Goal: Information Seeking & Learning: Learn about a topic

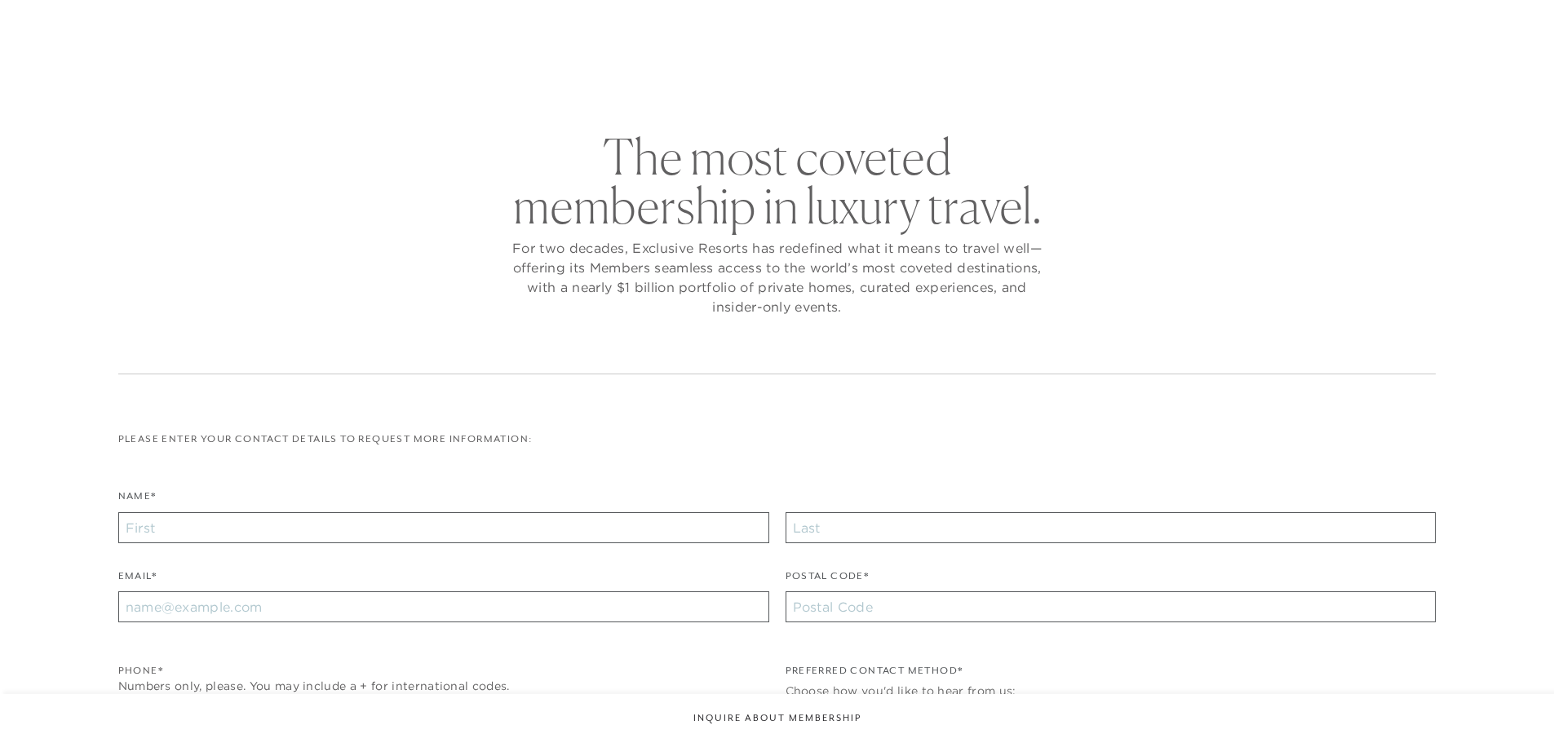
checkbox input "false"
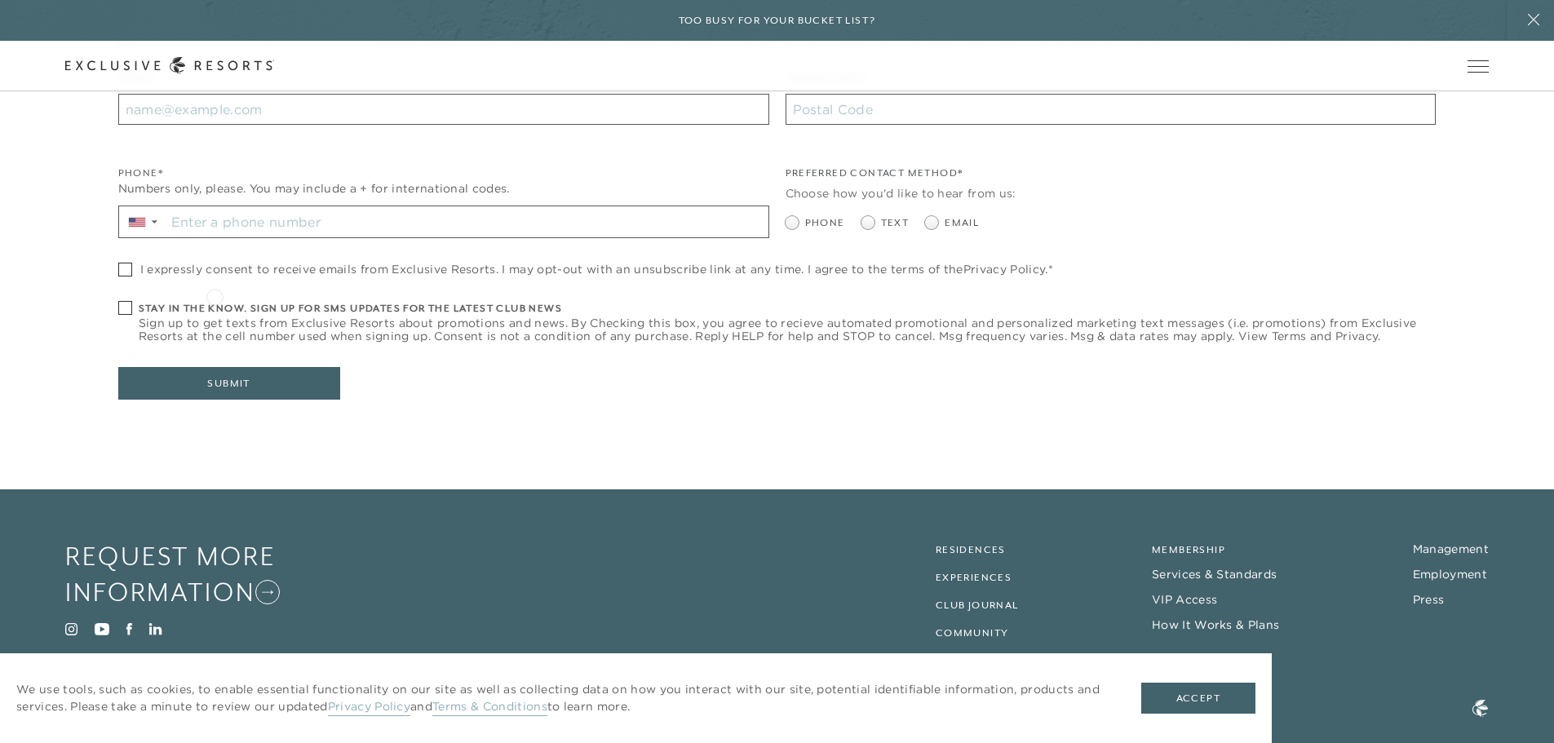
scroll to position [564, 0]
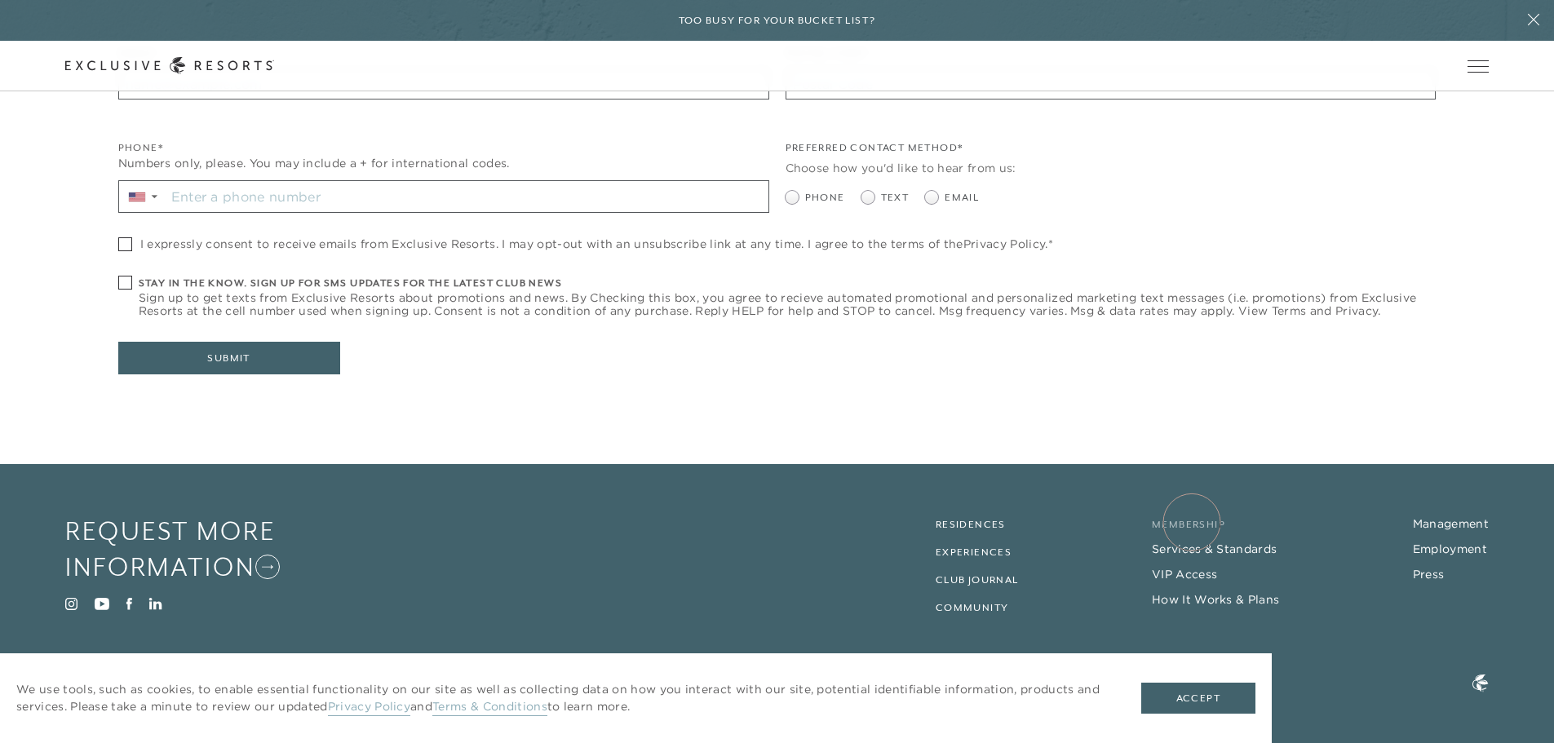
click at [1191, 522] on link "Membership" at bounding box center [1188, 524] width 73 height 11
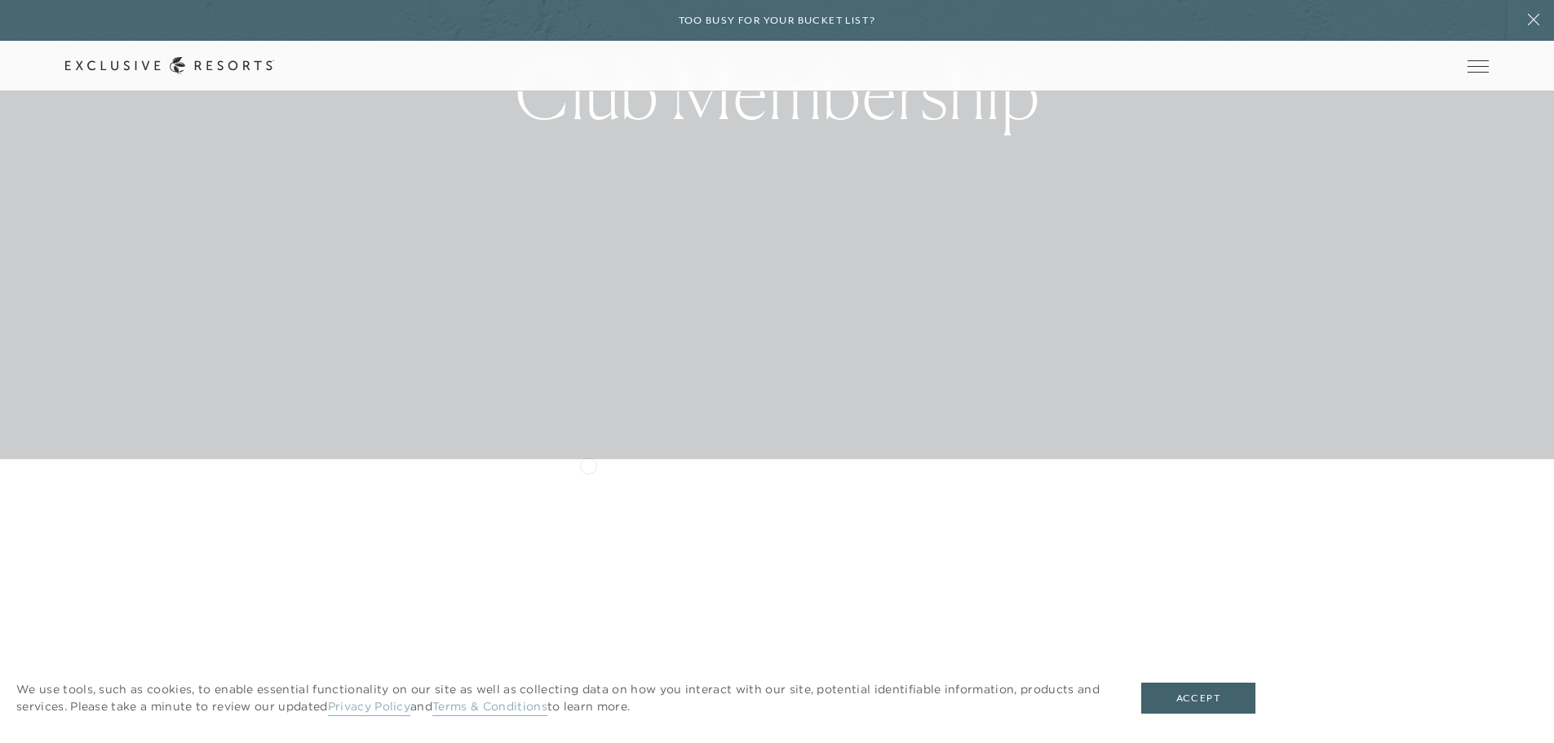
scroll to position [408, 0]
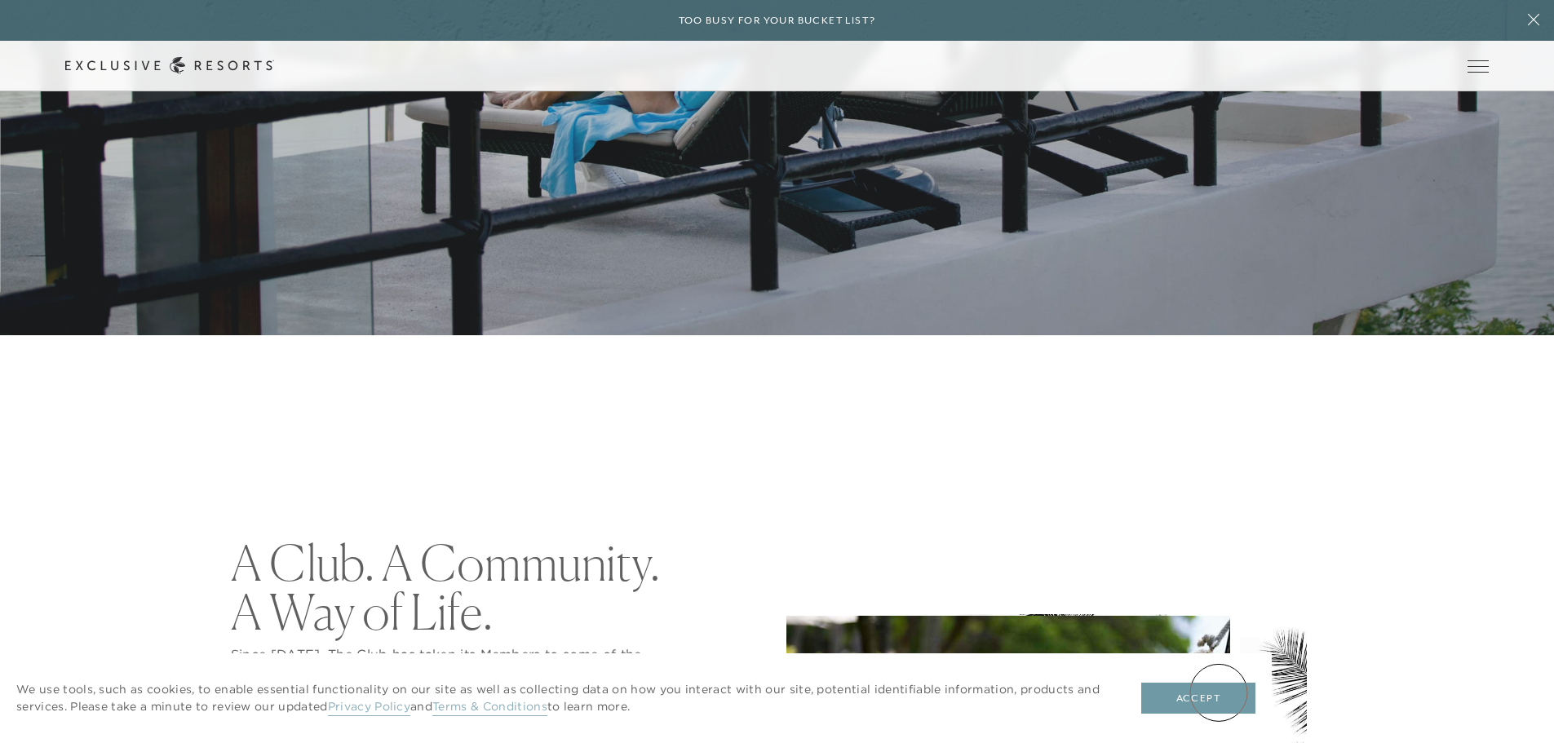
click at [1218, 695] on button "Accept" at bounding box center [1198, 698] width 114 height 31
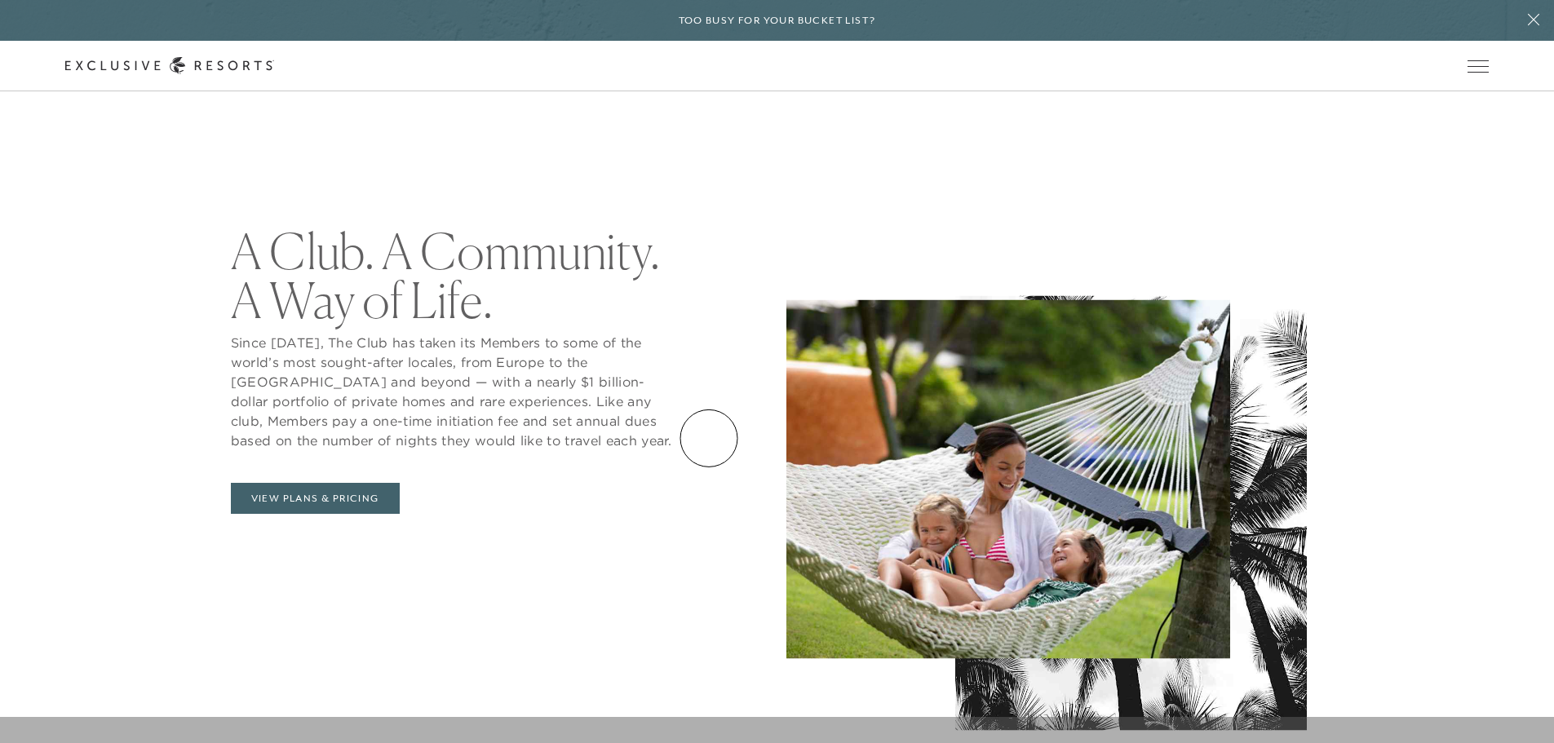
scroll to position [734, 0]
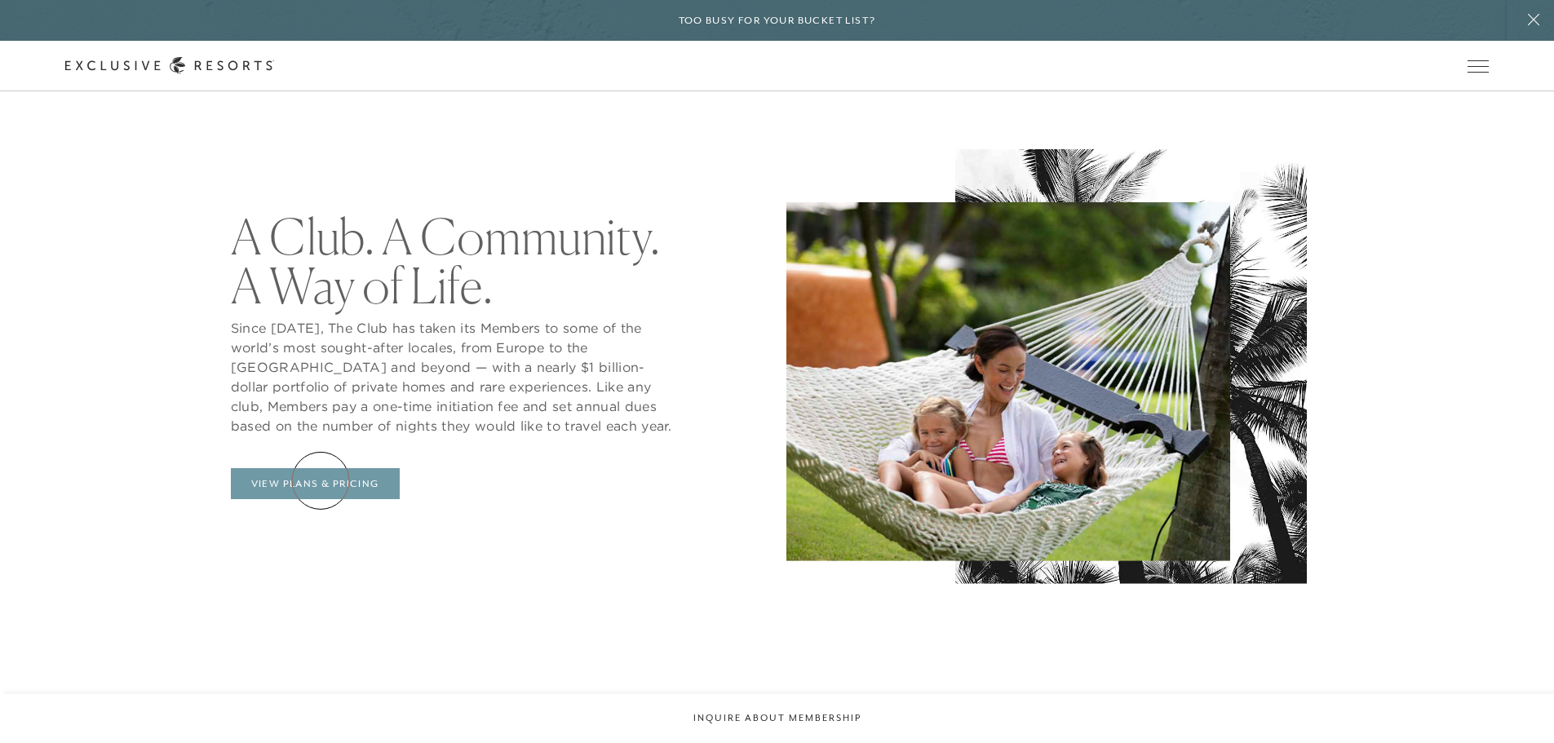
click at [320, 480] on link "View Plans & Pricing" at bounding box center [315, 483] width 169 height 31
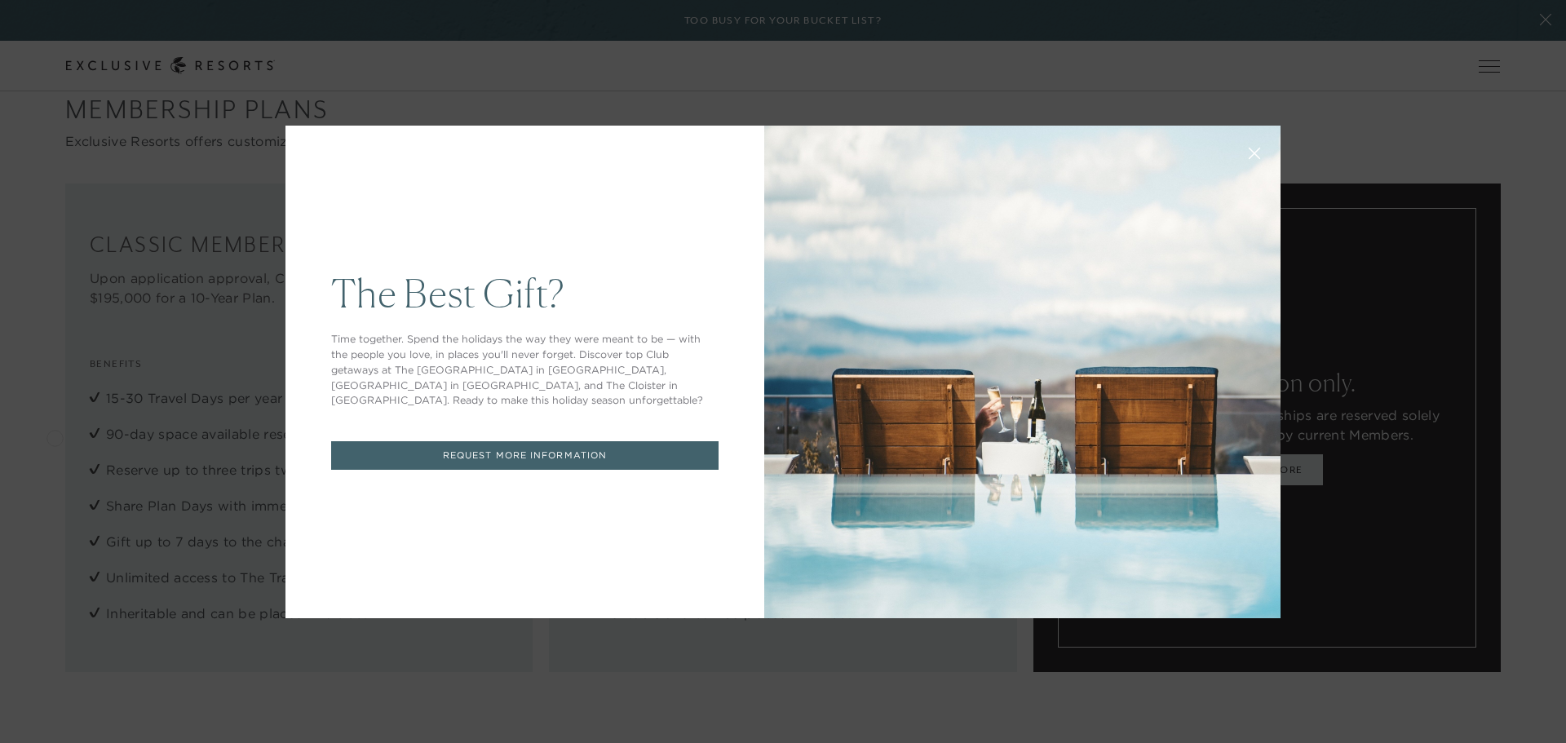
click at [1249, 147] on icon at bounding box center [1255, 153] width 12 height 12
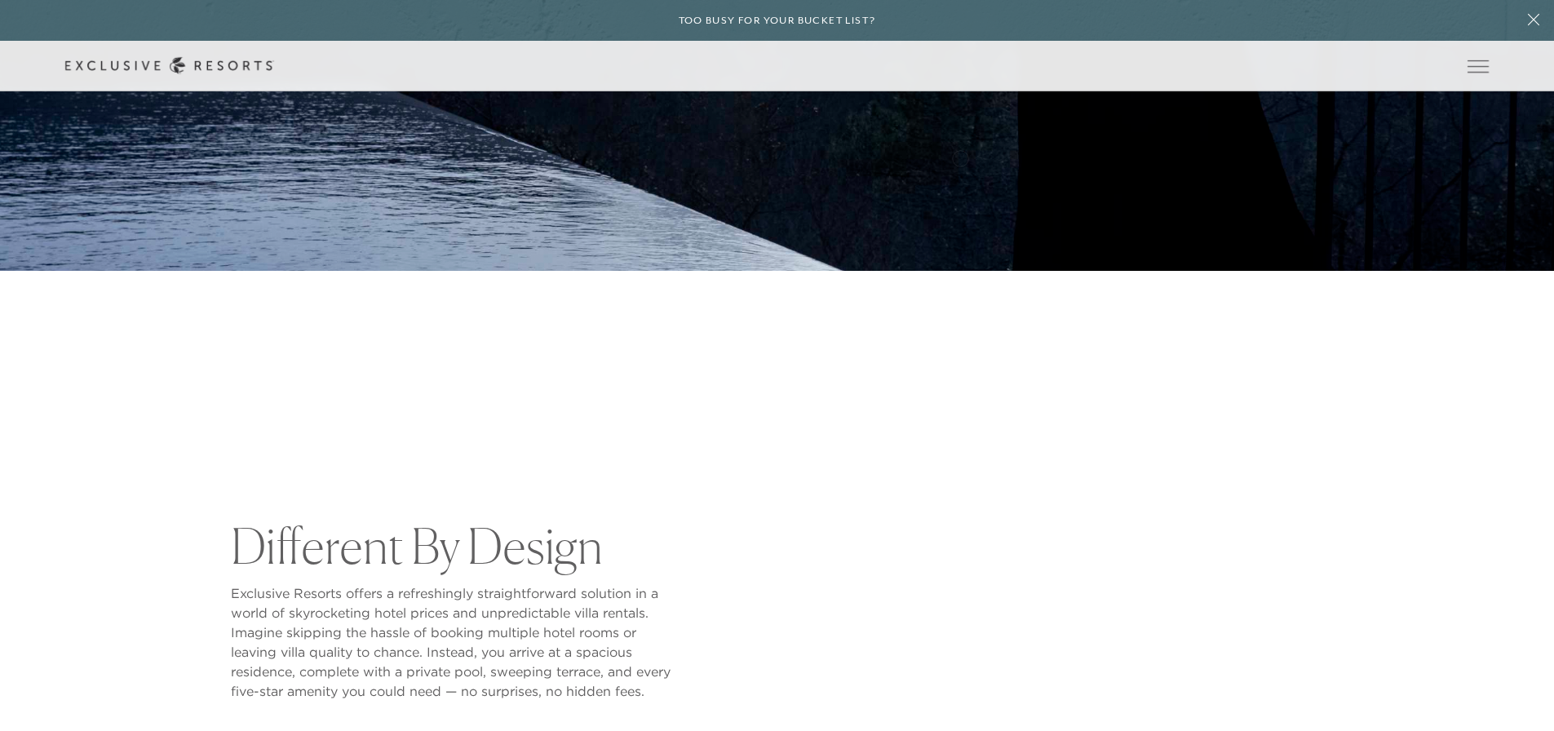
scroll to position [489, 0]
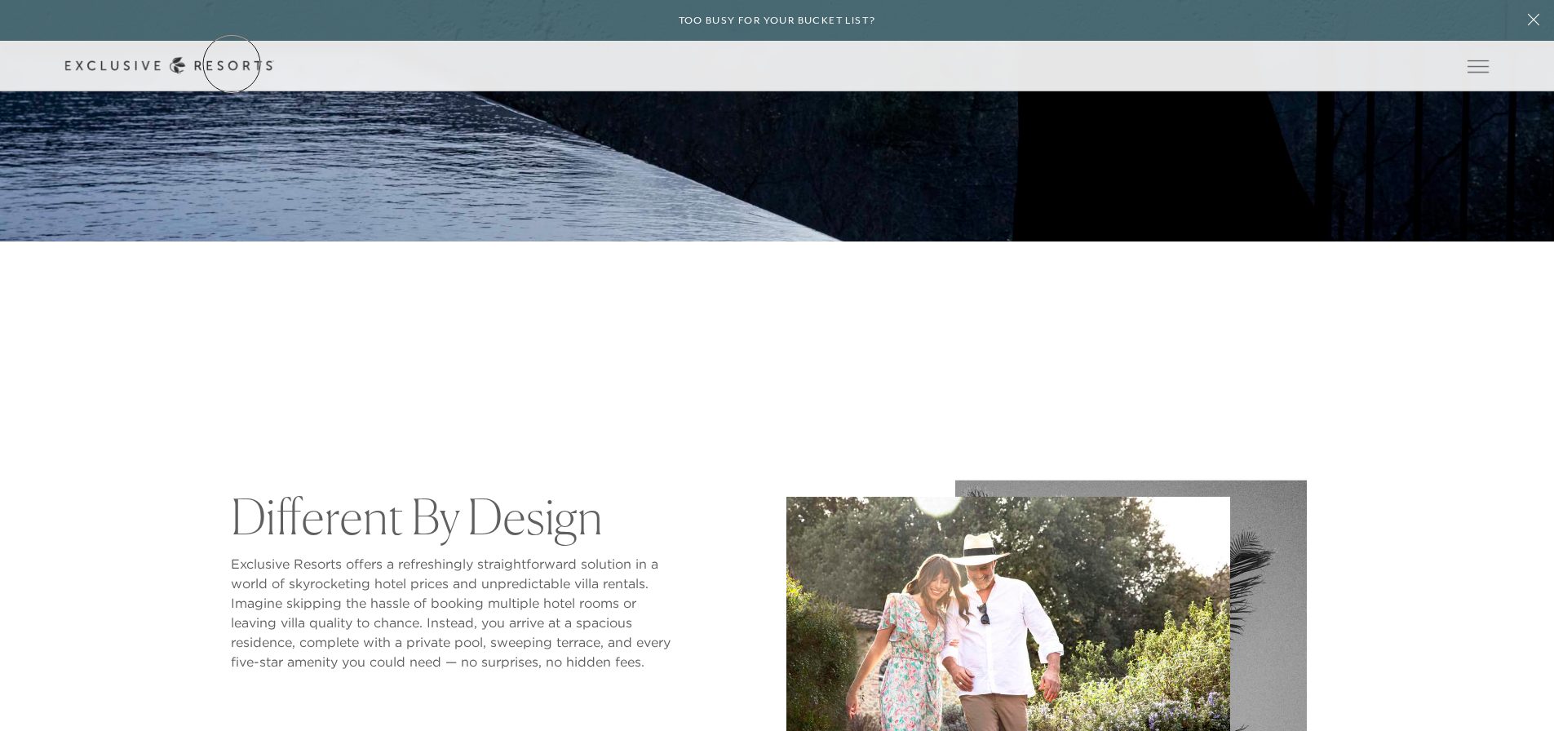
click at [230, 64] on icon at bounding box center [169, 65] width 209 height 17
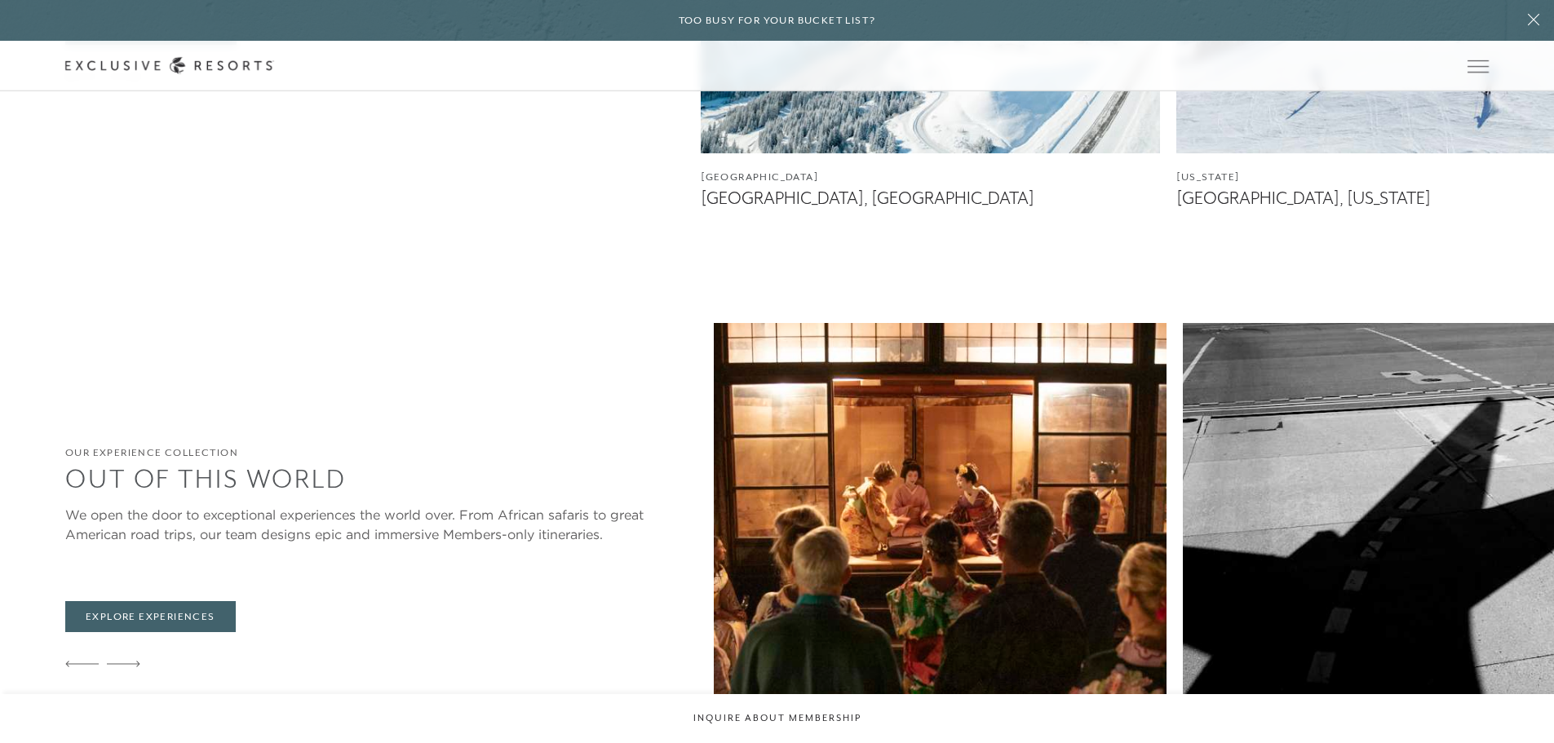
scroll to position [3833, 0]
